Goal: Information Seeking & Learning: Learn about a topic

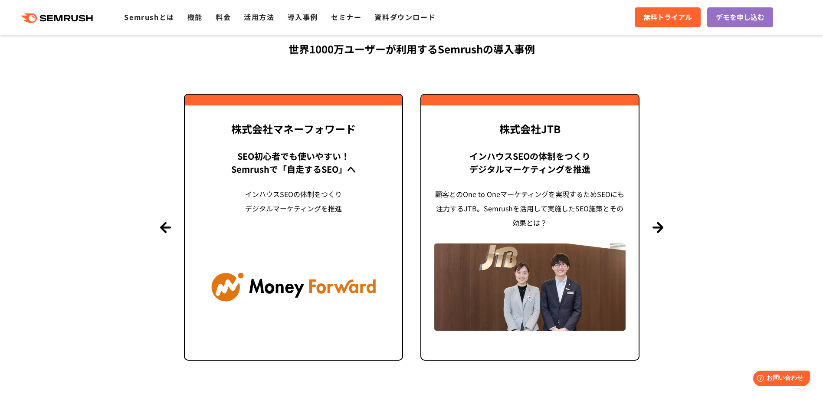
scroll to position [2082, 0]
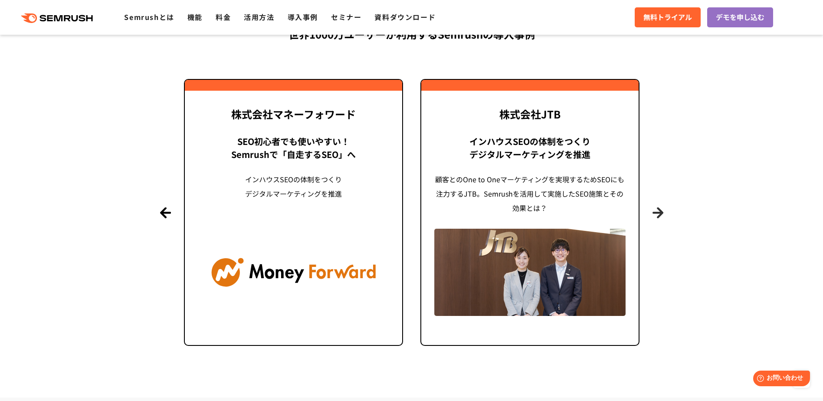
click at [662, 212] on button "Next" at bounding box center [657, 212] width 11 height 11
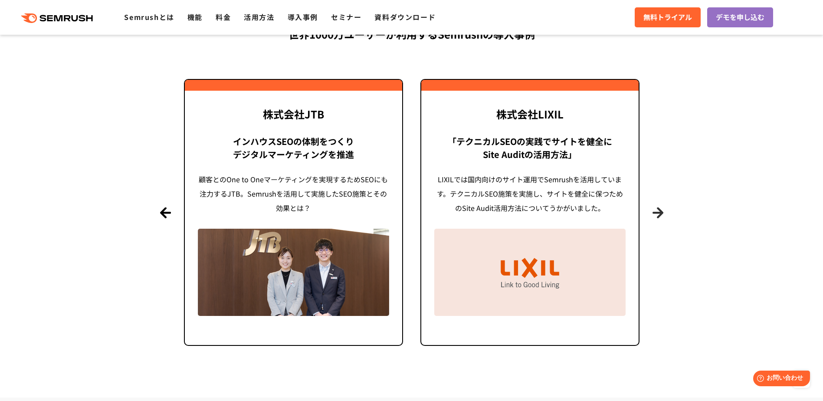
click at [662, 212] on button "Next" at bounding box center [657, 212] width 11 height 11
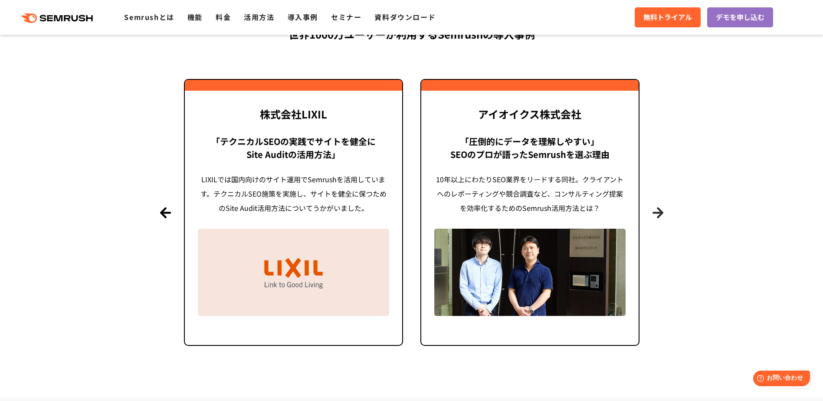
click at [662, 212] on button "Next" at bounding box center [657, 212] width 11 height 11
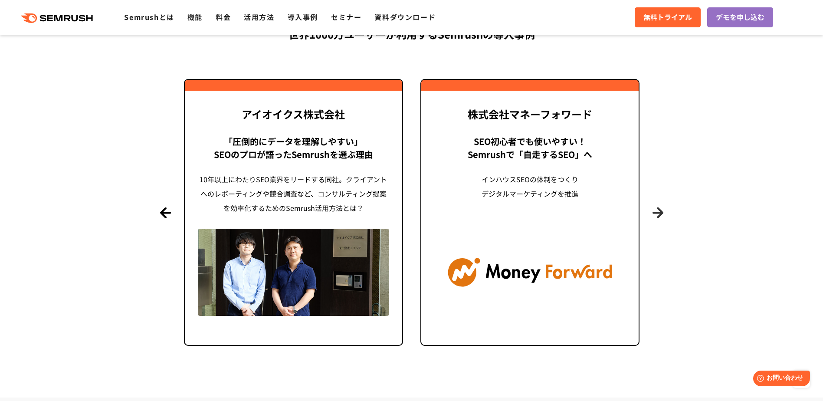
click at [662, 212] on button "Next" at bounding box center [657, 212] width 11 height 11
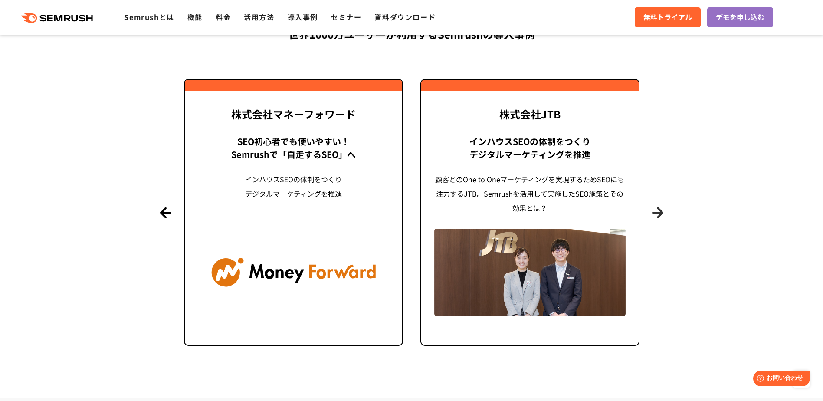
click at [662, 212] on button "Next" at bounding box center [657, 212] width 11 height 11
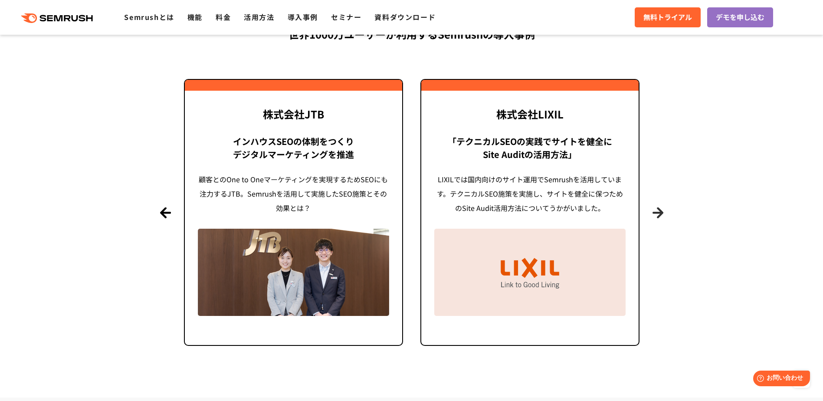
click at [662, 212] on button "Next" at bounding box center [657, 212] width 11 height 11
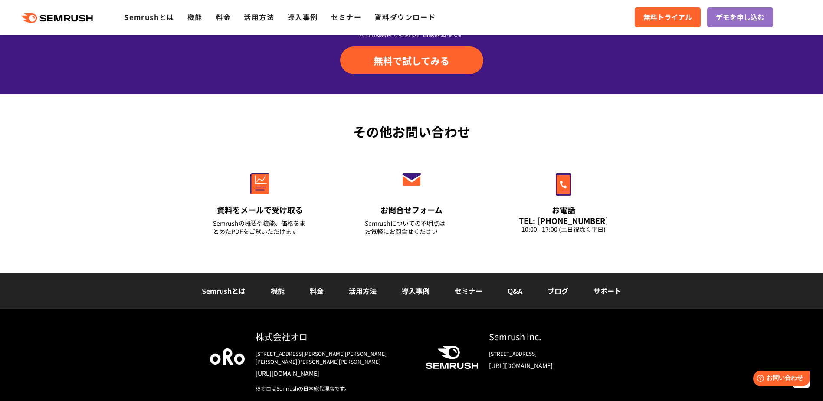
scroll to position [3030, 0]
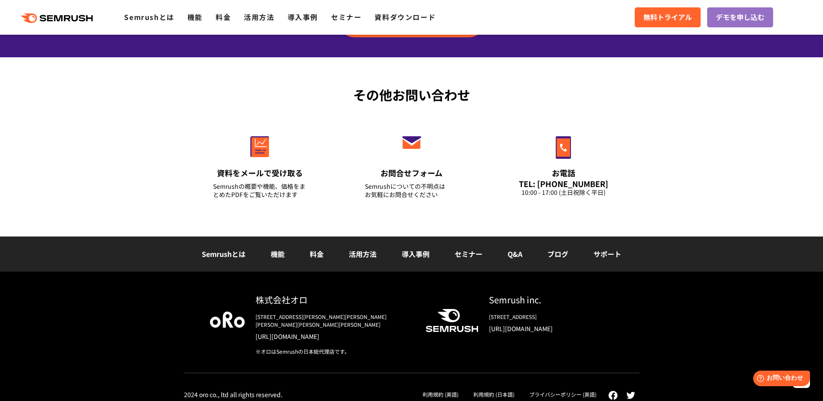
click at [422, 259] on li "導入事例" at bounding box center [415, 254] width 53 height 11
click at [422, 257] on link "導入事例" at bounding box center [416, 254] width 28 height 10
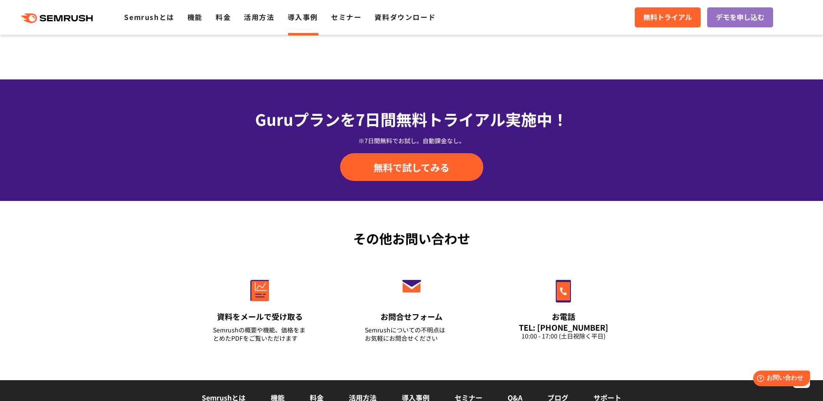
scroll to position [1098, 0]
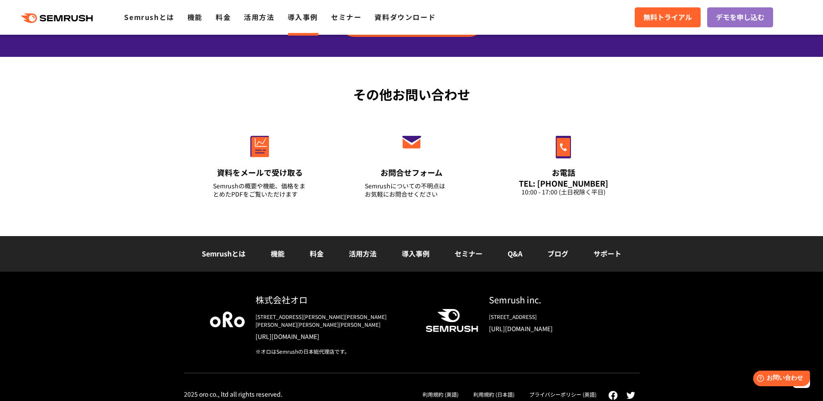
click at [474, 252] on link "セミナー" at bounding box center [469, 253] width 28 height 10
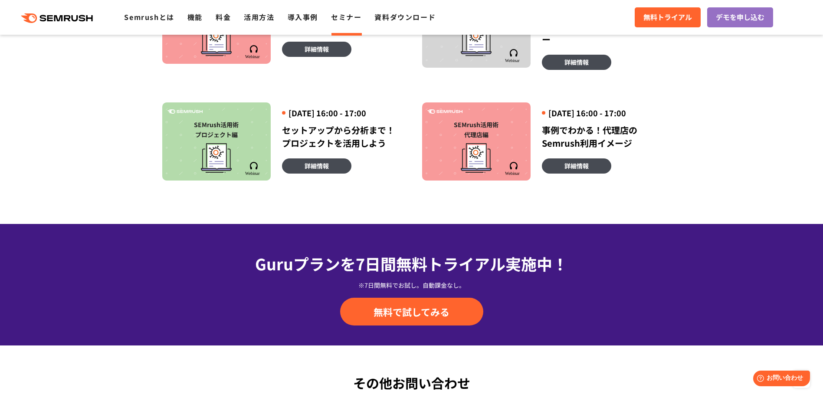
scroll to position [607, 0]
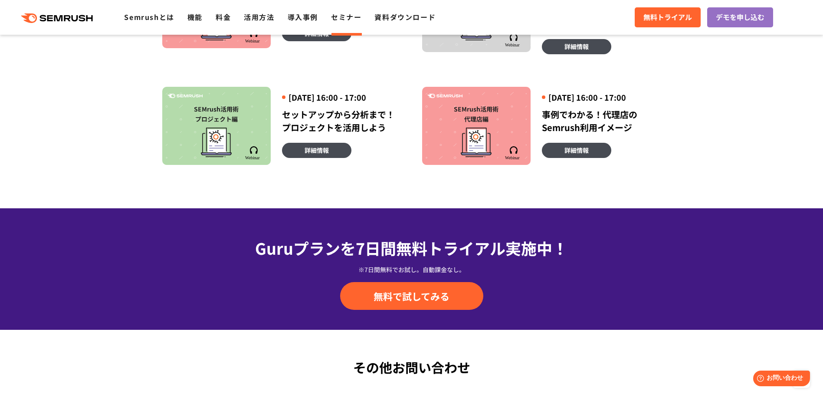
click at [213, 120] on div "SEMrush活用術 プロジェクト編" at bounding box center [216, 126] width 108 height 78
click at [320, 158] on link "詳細情報" at bounding box center [316, 150] width 69 height 15
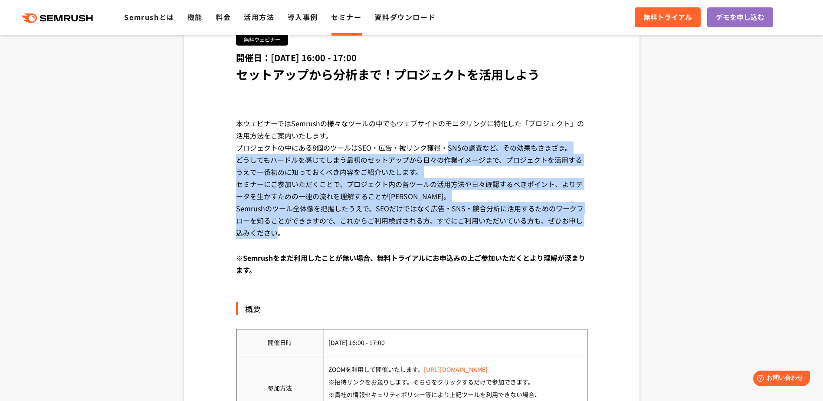
drag, startPoint x: 309, startPoint y: 147, endPoint x: 475, endPoint y: 220, distance: 181.6
click at [475, 220] on div "本ウェビナーではSemrushの様々なツールの中でもウェブサイトのモニタリングに特化した「プロジェクト」の活用方法をご案内いたします。 プロジェクトの中にある…" at bounding box center [411, 184] width 351 height 134
drag, startPoint x: 475, startPoint y: 220, endPoint x: 390, endPoint y: 218, distance: 85.9
click at [390, 218] on div "本ウェビナーではSemrushの様々なツールの中でもウェブサイトのモニタリングに特化した「プロジェクト」の活用方法をご案内いたします。 プロジェクトの中にある…" at bounding box center [411, 184] width 351 height 134
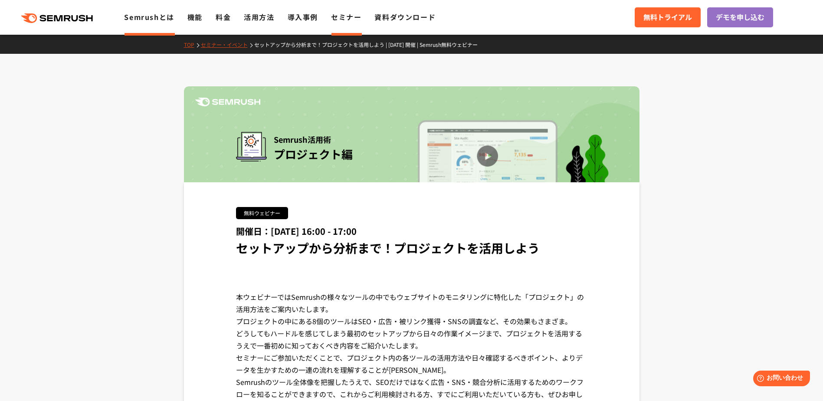
click at [157, 17] on link "Semrushとは" at bounding box center [149, 17] width 50 height 10
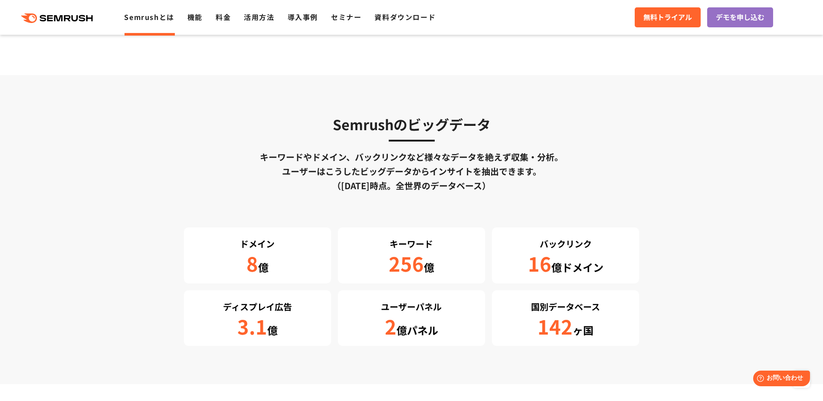
scroll to position [1431, 0]
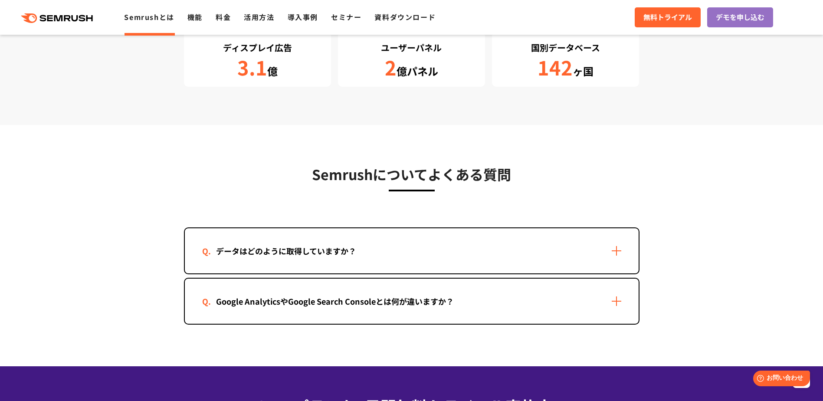
click at [362, 256] on div "データはどのように取得していますか？" at bounding box center [286, 251] width 168 height 13
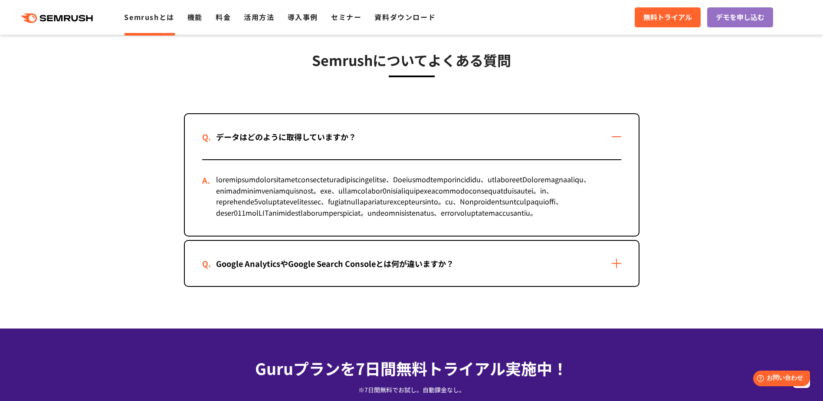
scroll to position [1822, 0]
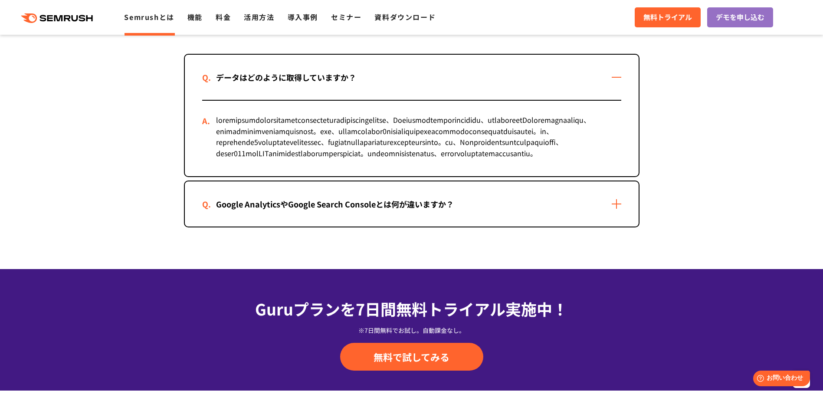
click at [468, 226] on div "Google AnalyticsやGoogle Search Consoleとは何が違いますか？" at bounding box center [412, 203] width 454 height 45
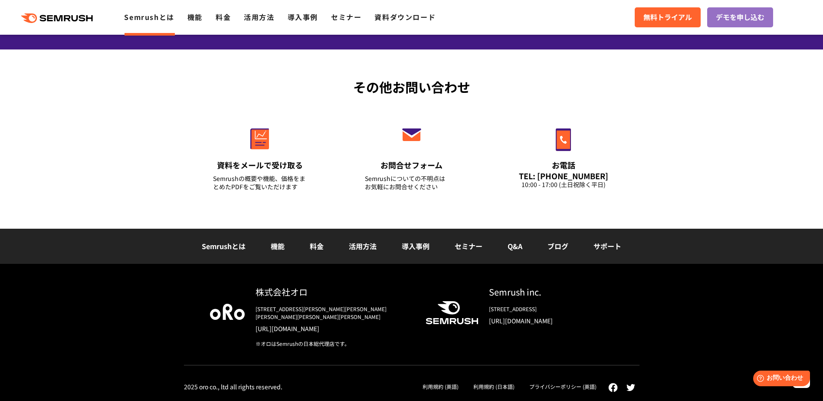
scroll to position [2287, 0]
click at [514, 262] on div "Semrushとは 機能 料金 活用方法 導入事例 セミナー Q&A ブログ サポート" at bounding box center [411, 247] width 823 height 36
click at [515, 251] on link "Q&A" at bounding box center [515, 246] width 15 height 10
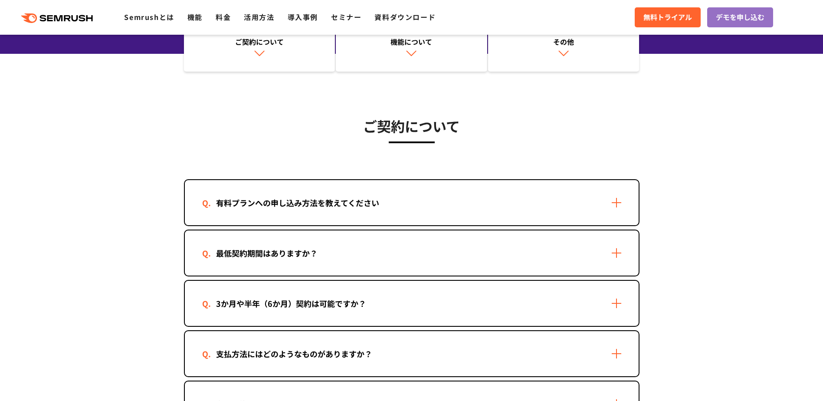
scroll to position [174, 0]
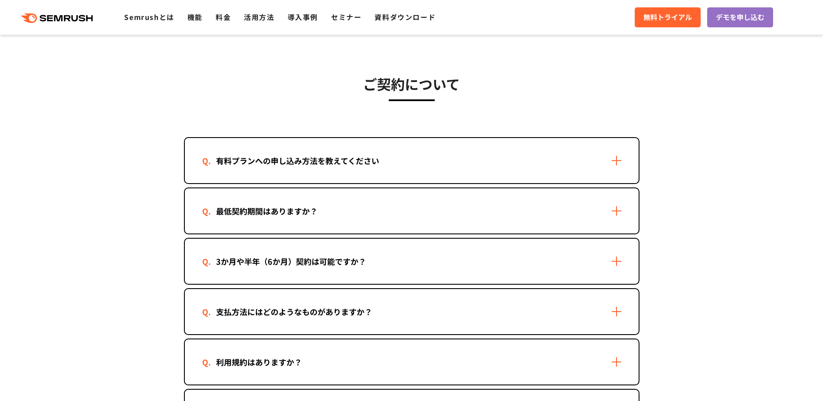
click at [323, 192] on div "最低契約期間はありますか？" at bounding box center [412, 210] width 454 height 45
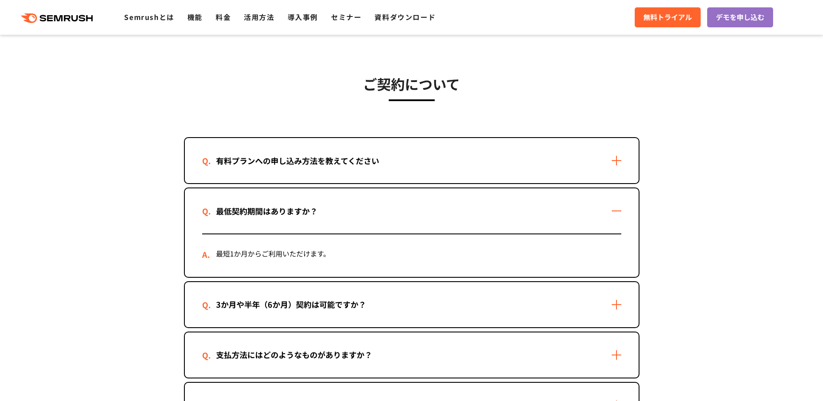
click at [321, 293] on div "3か月や半年（6か月）契約は可能ですか？" at bounding box center [412, 304] width 454 height 45
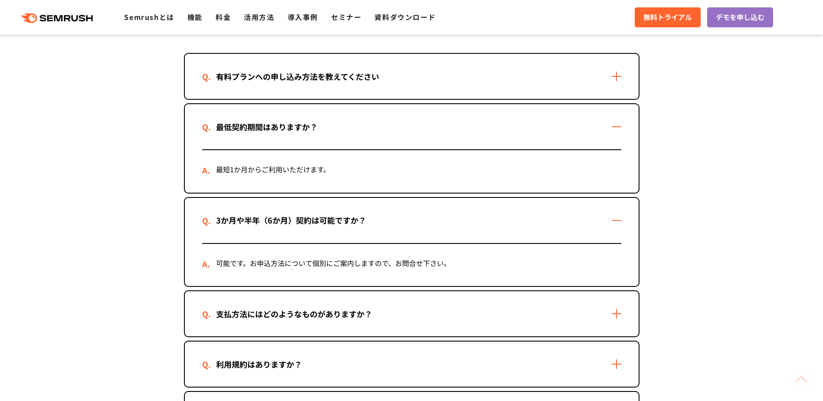
scroll to position [260, 0]
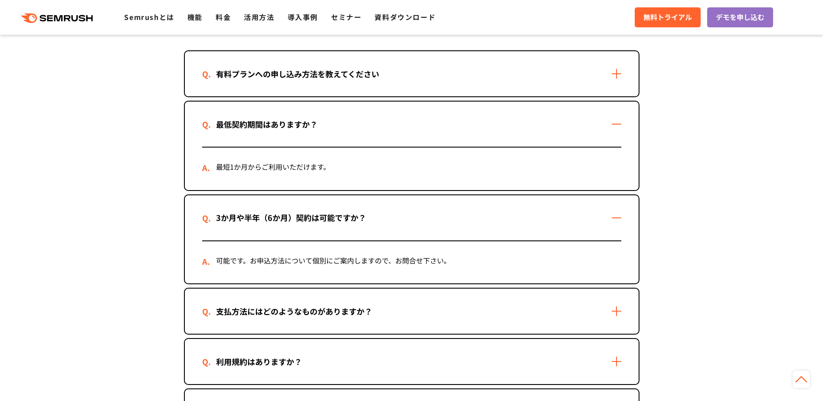
click at [333, 312] on div "支払方法にはどのようなものがありますか？" at bounding box center [294, 311] width 184 height 13
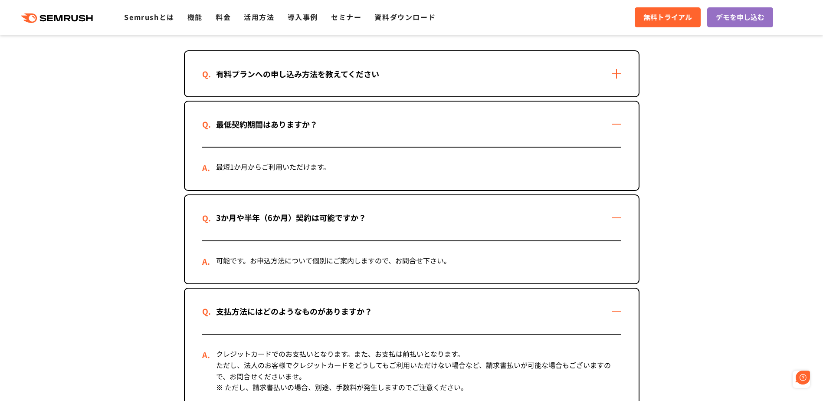
scroll to position [434, 0]
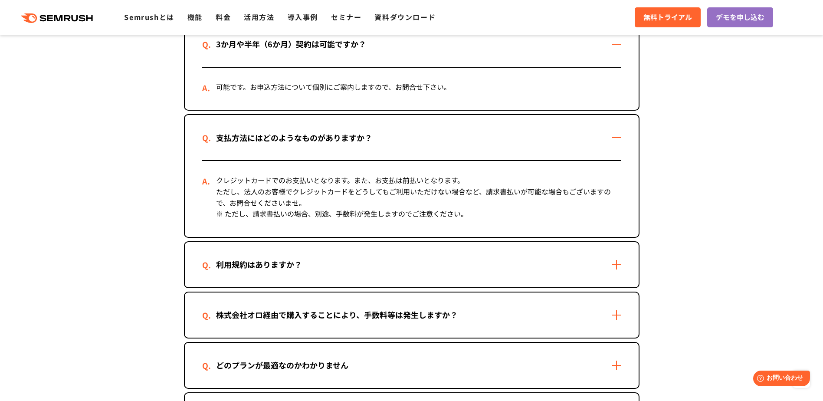
click at [282, 271] on div "利用規約はありますか？" at bounding box center [412, 264] width 454 height 45
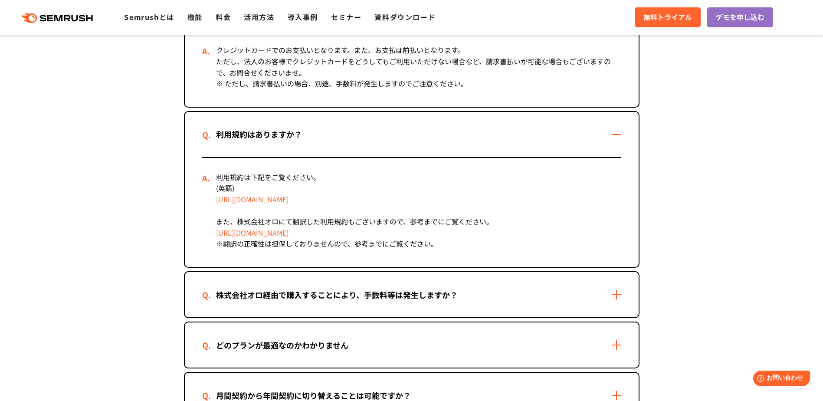
click at [330, 291] on div "株式会社オロ経由で購入することにより、手数料等は発生しますか？" at bounding box center [336, 294] width 269 height 13
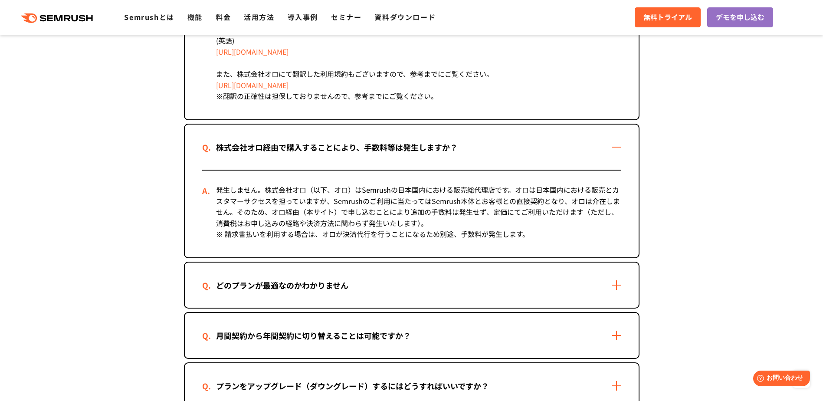
scroll to position [781, 0]
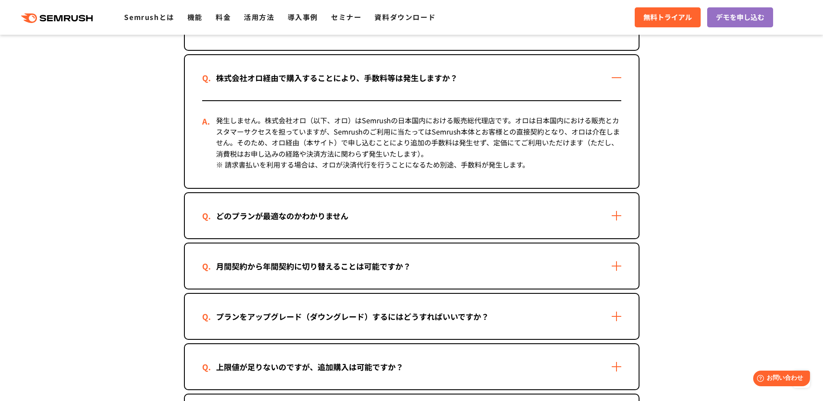
click at [365, 220] on div "どのプランが最適なのかわかりません" at bounding box center [412, 215] width 454 height 45
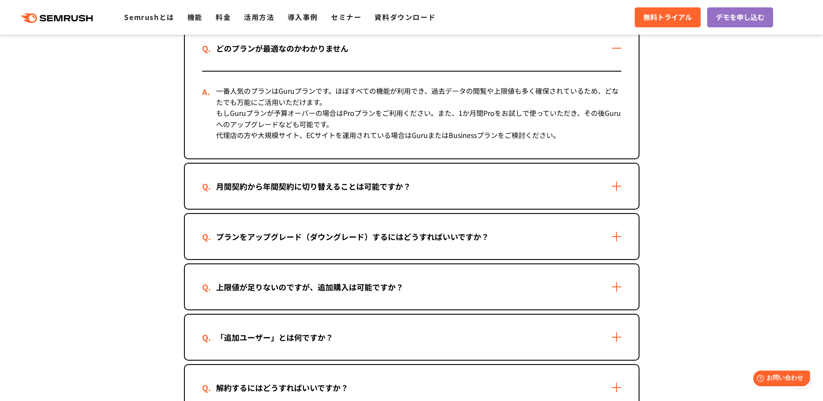
scroll to position [954, 0]
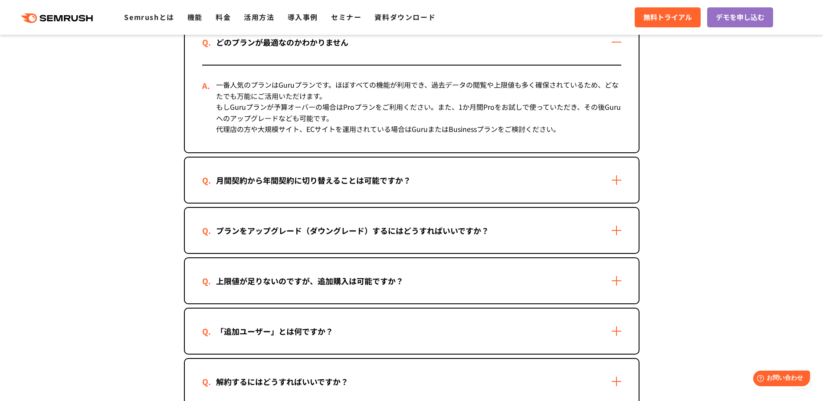
click at [369, 171] on div "月間契約から年間契約に切り替えることは可能ですか？" at bounding box center [412, 179] width 454 height 45
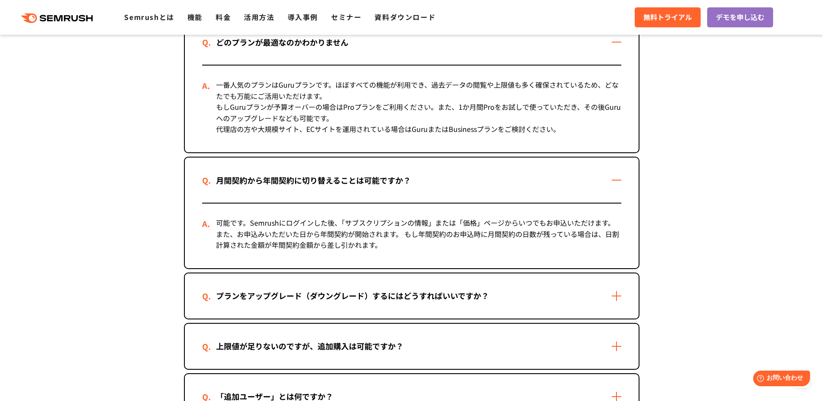
click at [368, 278] on div "プランをアップグレード（ダウングレード）するにはどうすればいいですか？" at bounding box center [412, 295] width 454 height 45
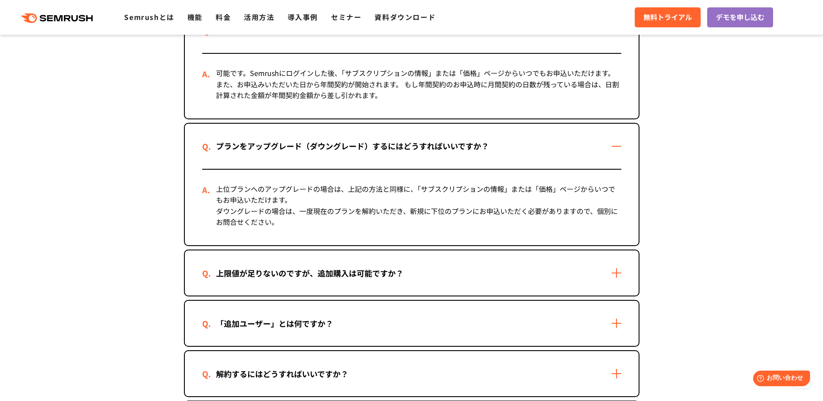
scroll to position [1128, 0]
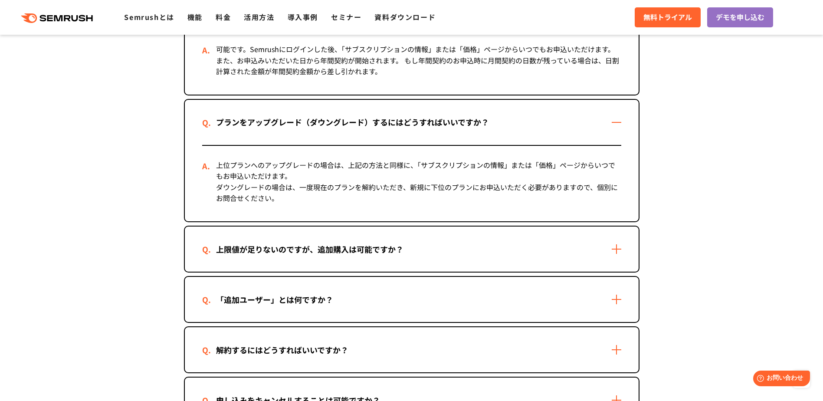
click at [363, 252] on div "上限値が足りないのですが、追加購入は可能ですか？" at bounding box center [309, 249] width 215 height 13
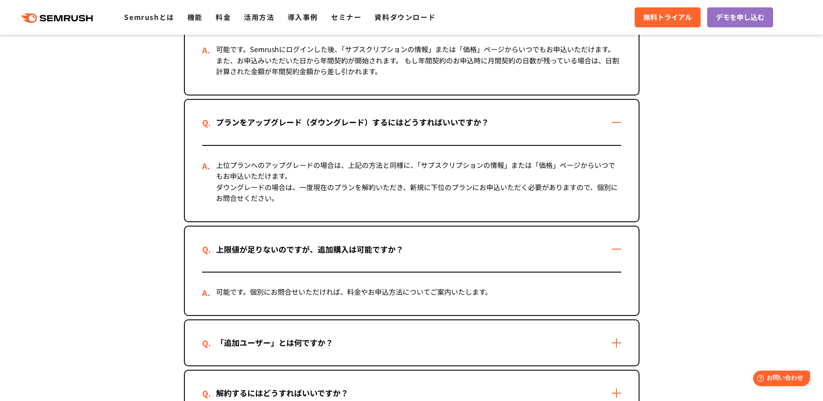
click at [358, 340] on div "「追加ユーザー」とは何ですか？" at bounding box center [412, 342] width 454 height 45
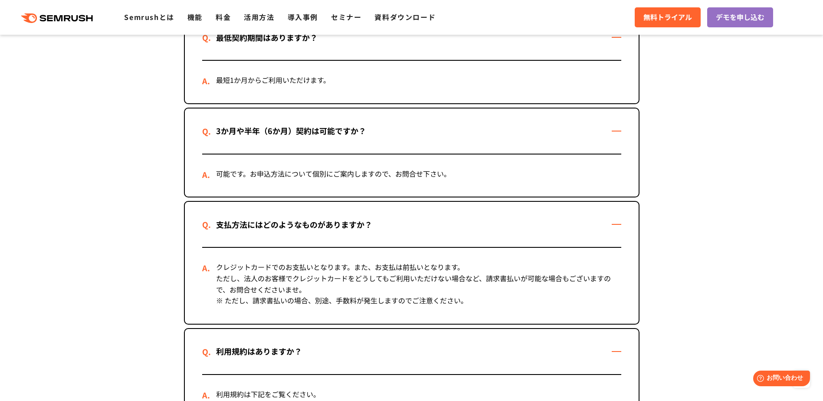
scroll to position [174, 0]
